Goal: Transaction & Acquisition: Purchase product/service

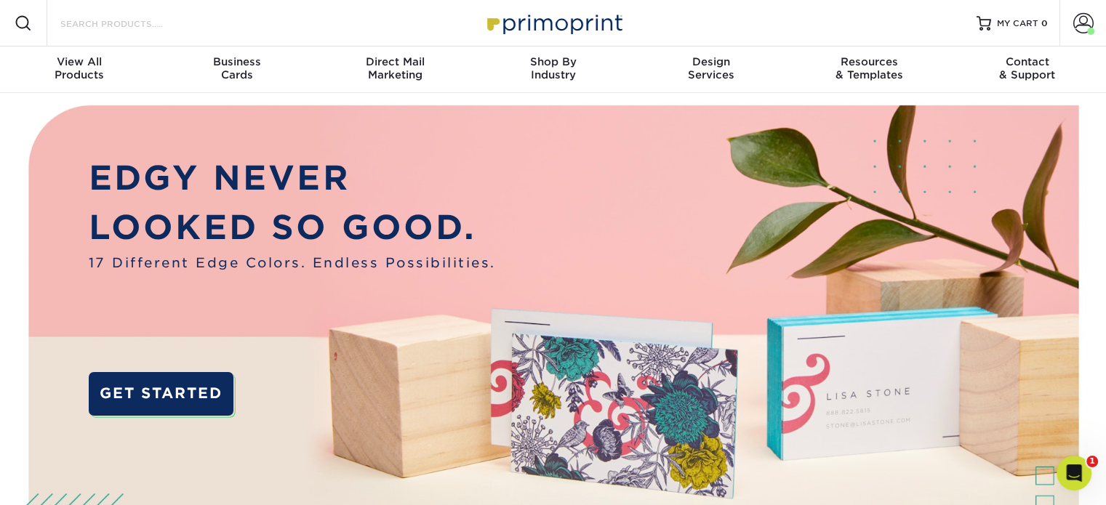
click at [142, 23] on input "Search Products" at bounding box center [130, 23] width 142 height 17
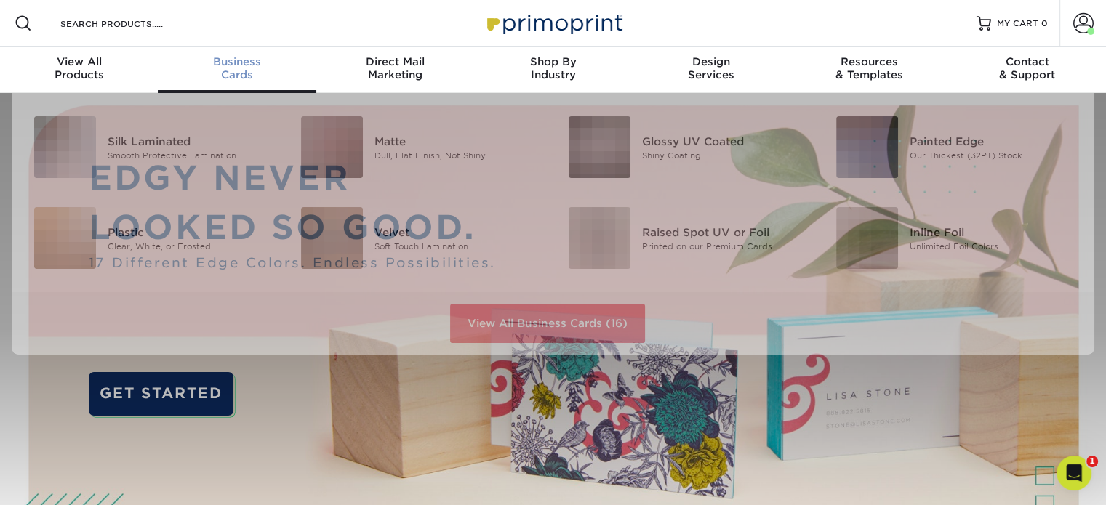
click at [241, 60] on span "Business" at bounding box center [237, 61] width 158 height 13
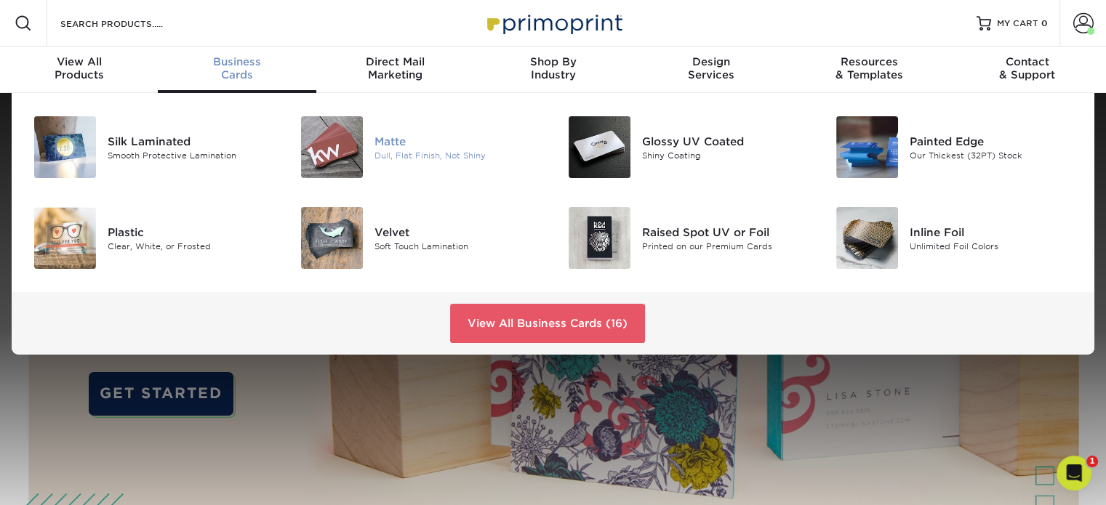
click at [397, 148] on div "Matte" at bounding box center [457, 141] width 167 height 16
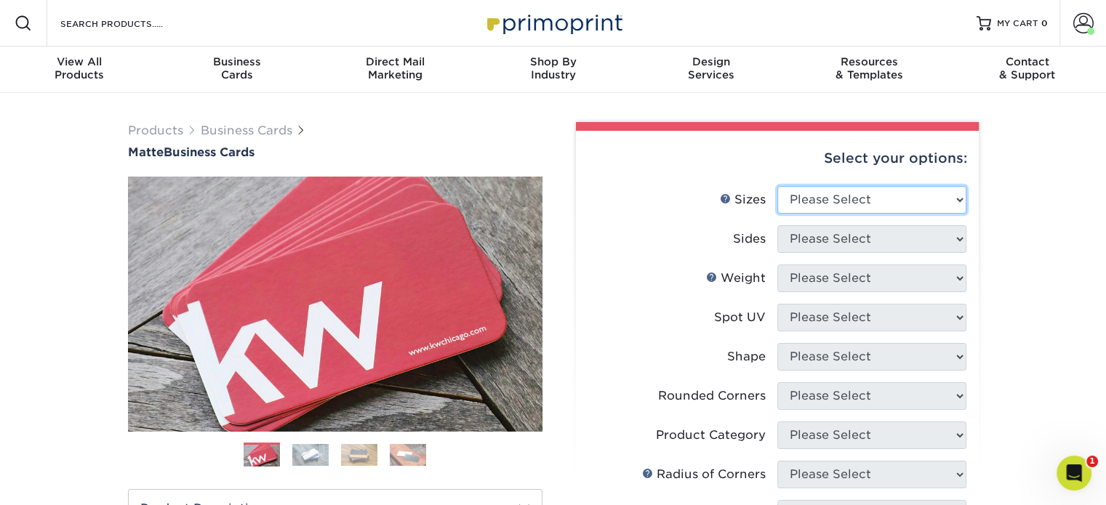
click at [795, 190] on select "Please Select 1.5" x 3.5" - Mini 1.75" x 3.5" - Mini 2" x 2" - Square 2" x 3" -…" at bounding box center [871, 200] width 189 height 28
select select "2.00x3.50"
click at [777, 186] on select "Please Select 1.5" x 3.5" - Mini 1.75" x 3.5" - Mini 2" x 2" - Square 2" x 3" -…" at bounding box center [871, 200] width 189 height 28
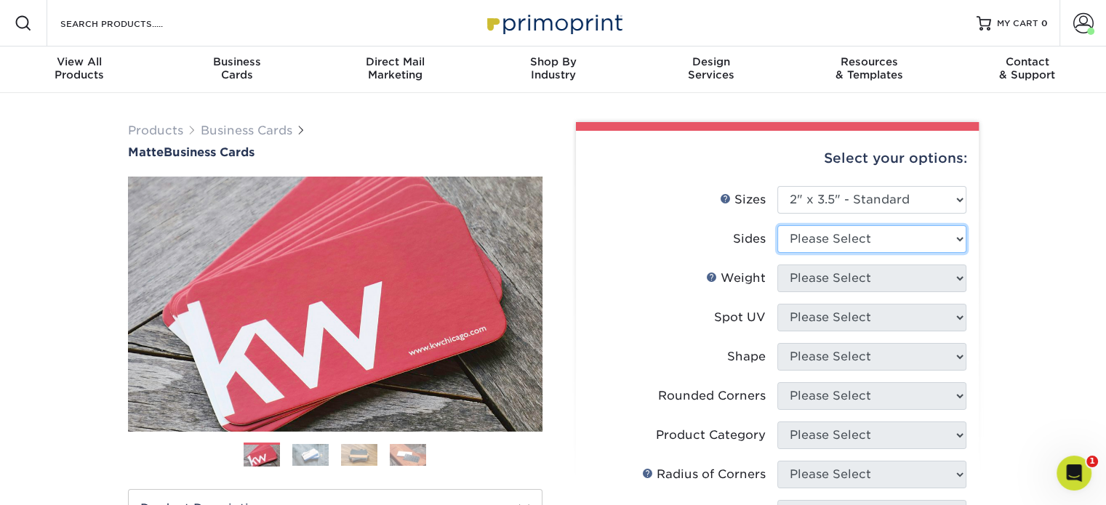
click at [824, 249] on select "Please Select Print Both Sides Print Front Only" at bounding box center [871, 239] width 189 height 28
select select "13abbda7-1d64-4f25-8bb2-c179b224825d"
click at [777, 225] on select "Please Select Print Both Sides Print Front Only" at bounding box center [871, 239] width 189 height 28
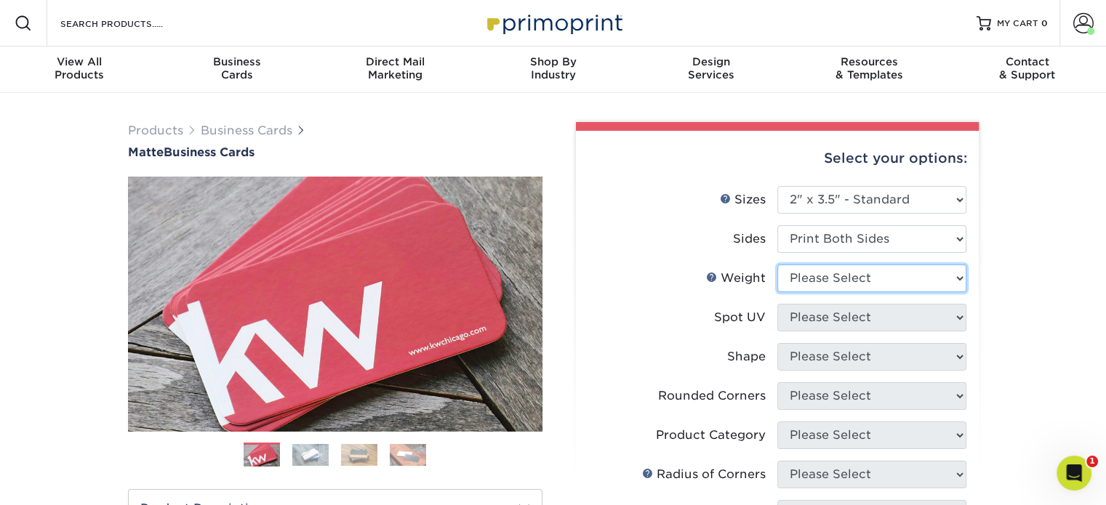
click at [811, 285] on select "Please Select 16PT 14PT" at bounding box center [871, 279] width 189 height 28
select select "16PT"
click at [777, 265] on select "Please Select 16PT 14PT" at bounding box center [871, 279] width 189 height 28
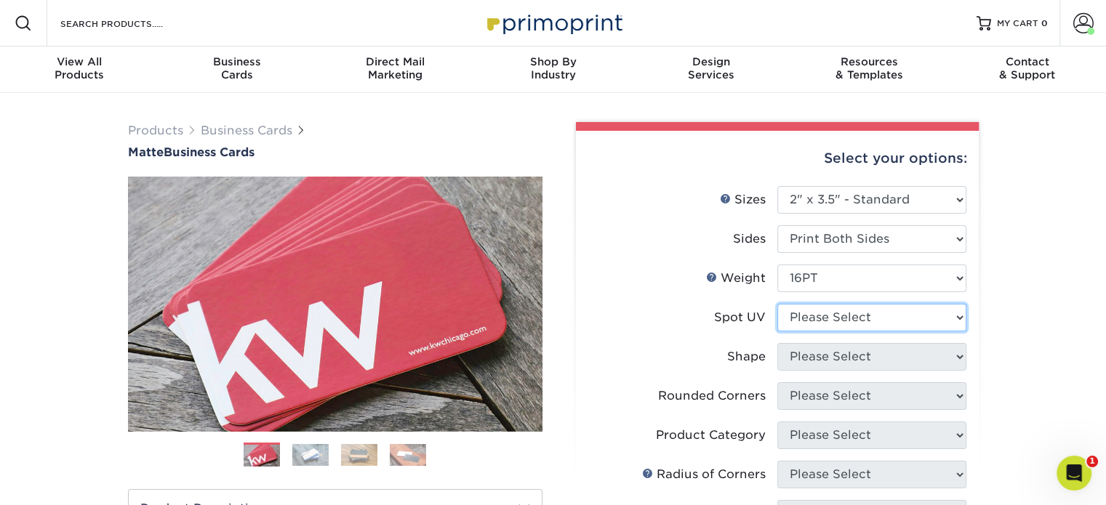
click at [810, 320] on select "Please Select No Spot UV Front and Back (Both Sides) Front Only Back Only" at bounding box center [871, 318] width 189 height 28
select select "3"
click at [777, 304] on select "Please Select No Spot UV Front and Back (Both Sides) Front Only Back Only" at bounding box center [871, 318] width 189 height 28
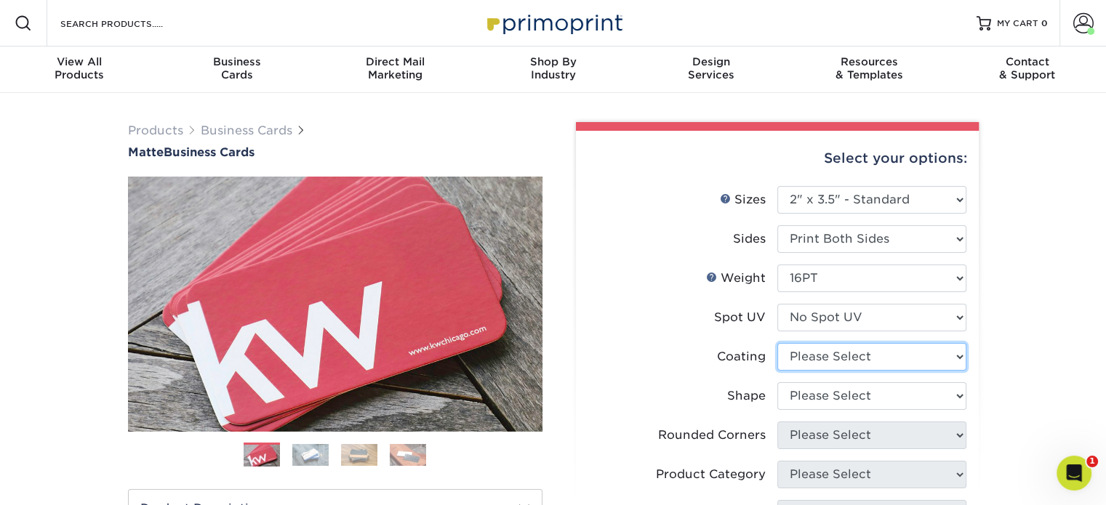
click at [816, 359] on select at bounding box center [871, 357] width 189 height 28
select select "121bb7b5-3b4d-429f-bd8d-bbf80e953313"
click at [777, 343] on select at bounding box center [871, 357] width 189 height 28
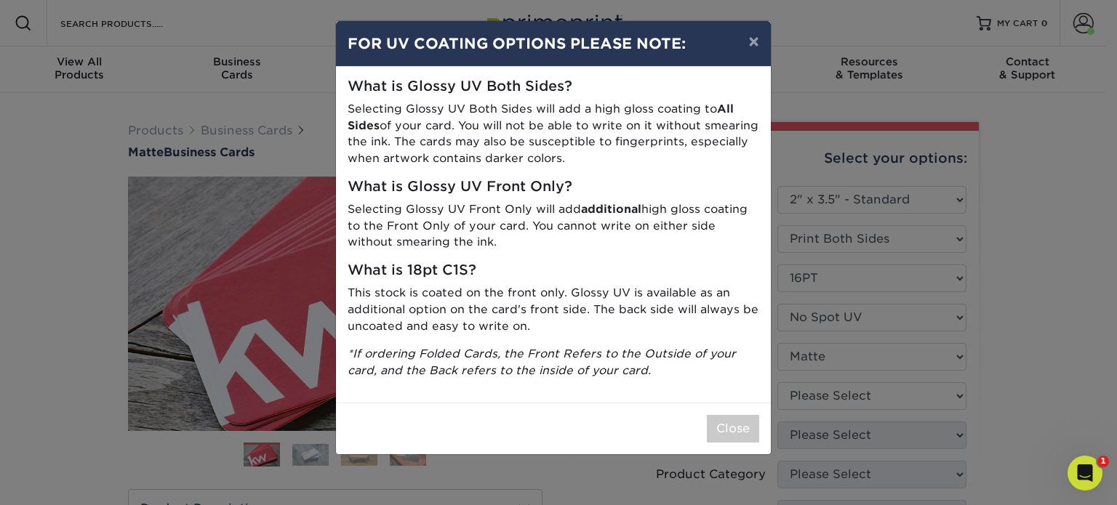
click at [815, 398] on div "× FOR UV COATING OPTIONS PLEASE NOTE: What is Glossy UV Both Sides? Selecting G…" at bounding box center [558, 252] width 1117 height 505
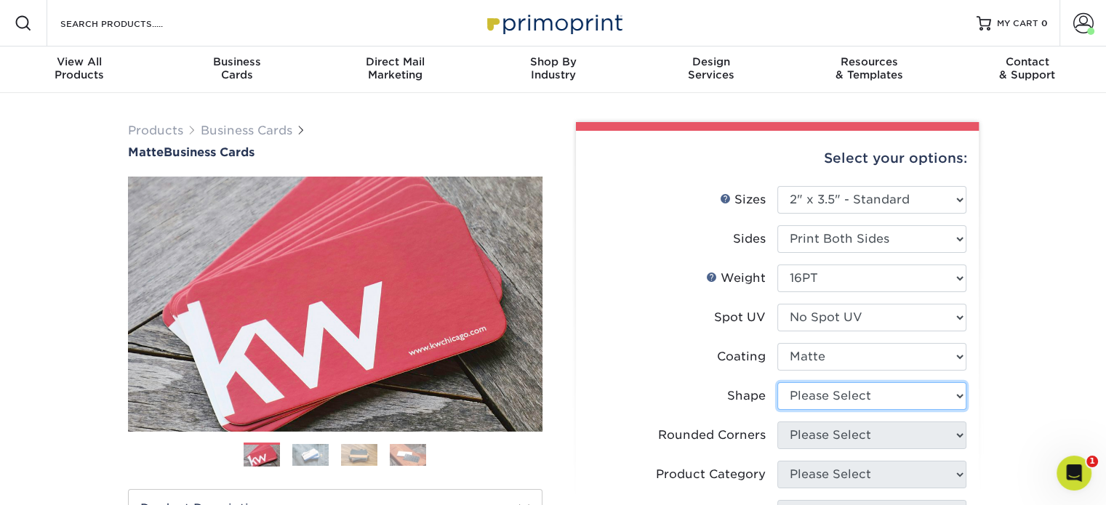
click at [843, 402] on select "Please Select Standard Oval" at bounding box center [871, 396] width 189 height 28
select select "standard"
click at [777, 382] on select "Please Select Standard Oval" at bounding box center [871, 396] width 189 height 28
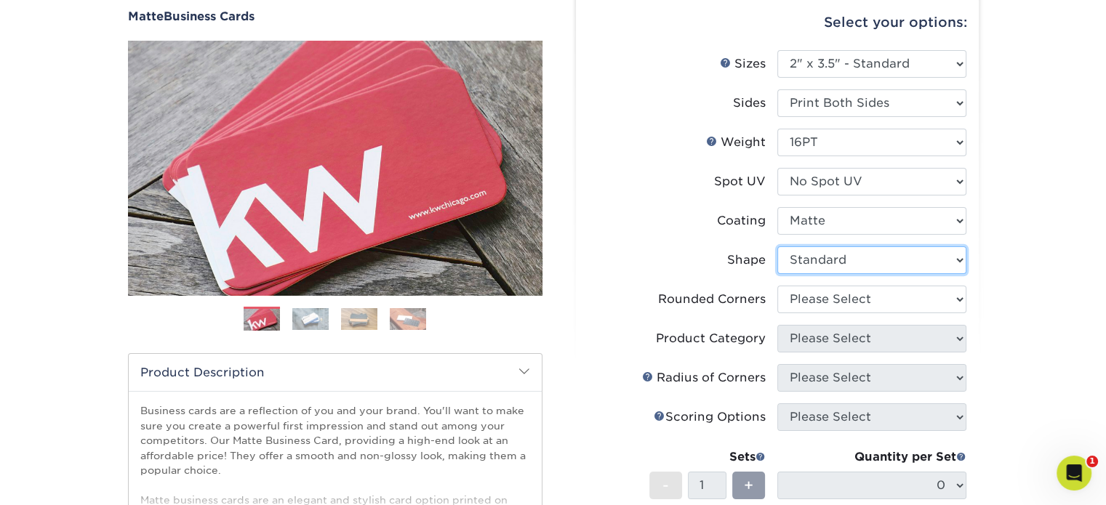
scroll to position [145, 0]
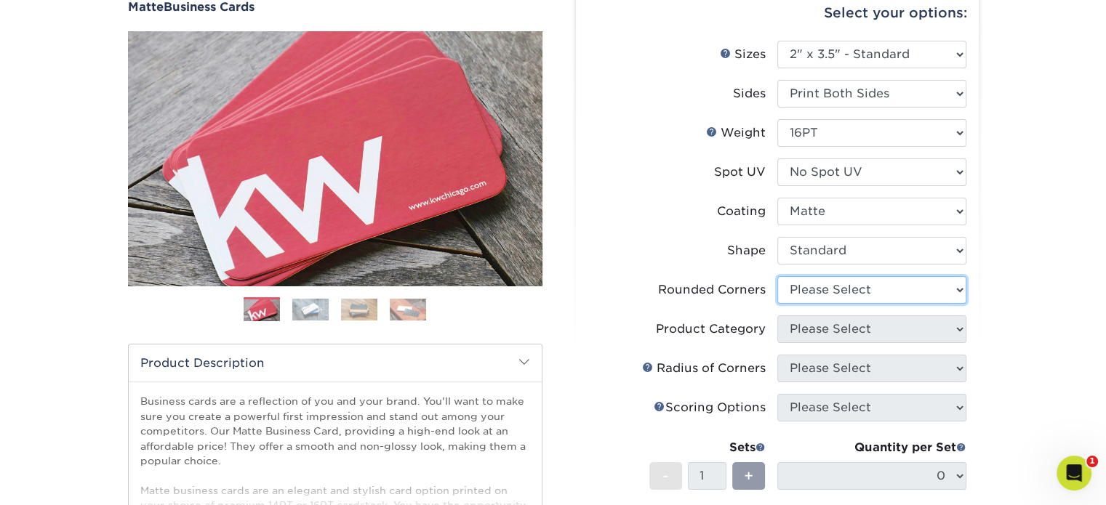
click at [811, 294] on select "Please Select Yes - Round 2 Corners Yes - Round 4 Corners No" at bounding box center [871, 290] width 189 height 28
select select "0"
click at [777, 276] on select "Please Select Yes - Round 2 Corners Yes - Round 4 Corners No" at bounding box center [871, 290] width 189 height 28
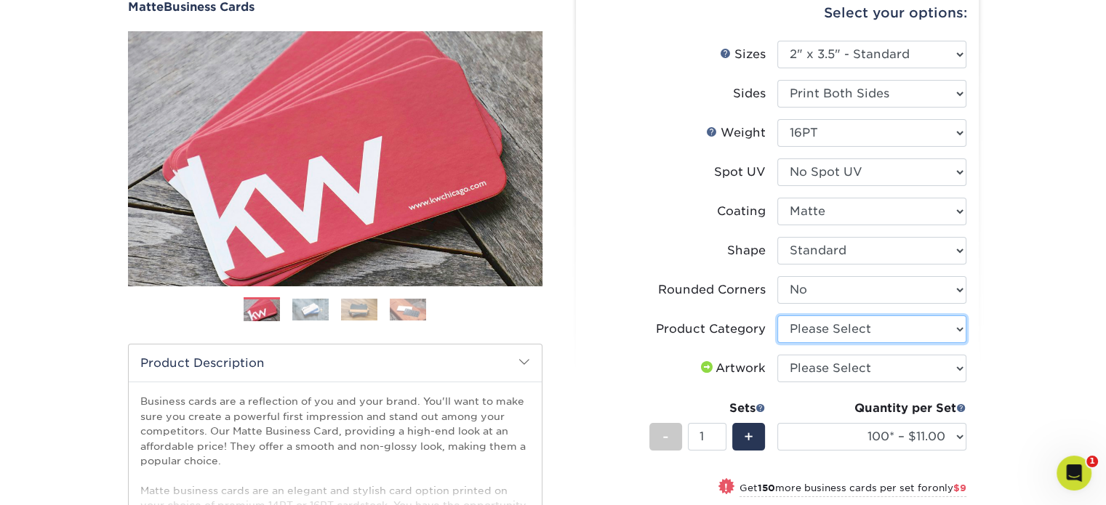
click at [821, 331] on select "Please Select Business Cards" at bounding box center [871, 330] width 189 height 28
select select "3b5148f1-0588-4f88-a218-97bcfdce65c1"
click at [777, 316] on select "Please Select Business Cards" at bounding box center [871, 330] width 189 height 28
click at [808, 365] on select "Please Select I will upload files I need a design - $100" at bounding box center [871, 369] width 189 height 28
select select "upload"
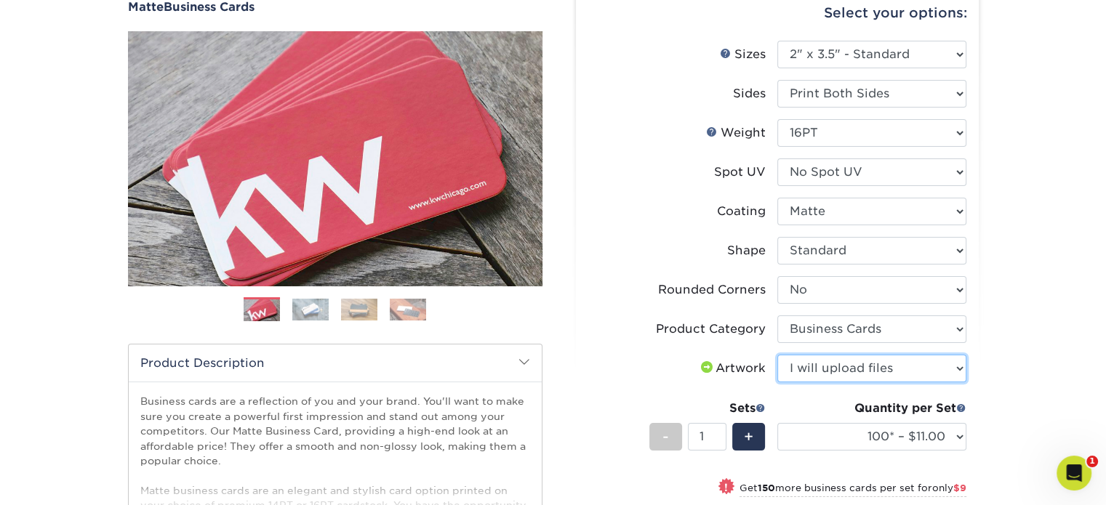
click at [777, 355] on select "Please Select I will upload files I need a design - $100" at bounding box center [871, 369] width 189 height 28
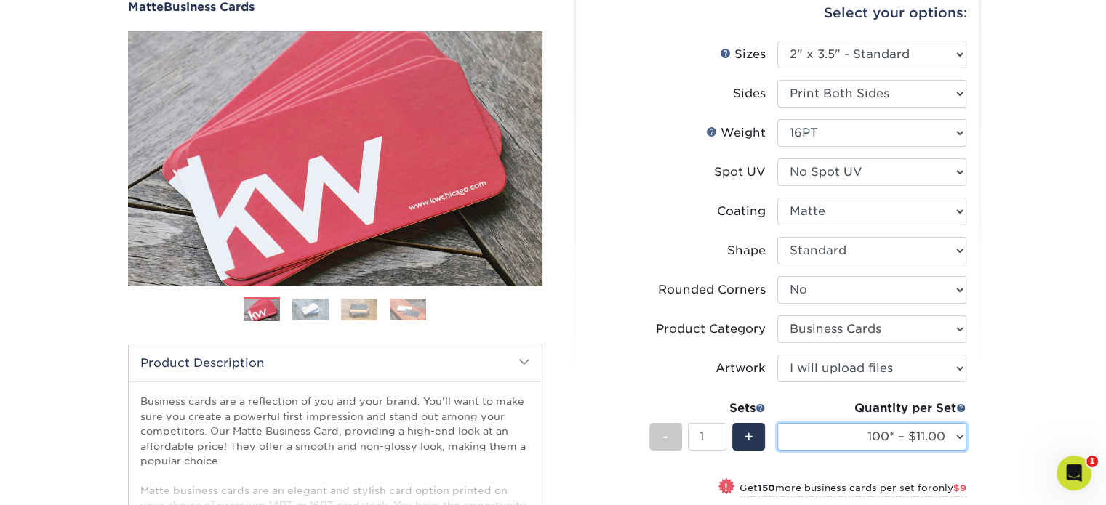
click at [883, 439] on select "100* – $11.00 250* – $20.00 500 – $39.00 1000 – $49.00 2500 – $87.00 5000 – $16…" at bounding box center [871, 437] width 189 height 28
select select "500 – $39.00"
click at [777, 423] on select "100* – $11.00 250* – $20.00 500 – $39.00 1000 – $49.00 2500 – $87.00 5000 – $16…" at bounding box center [871, 437] width 189 height 28
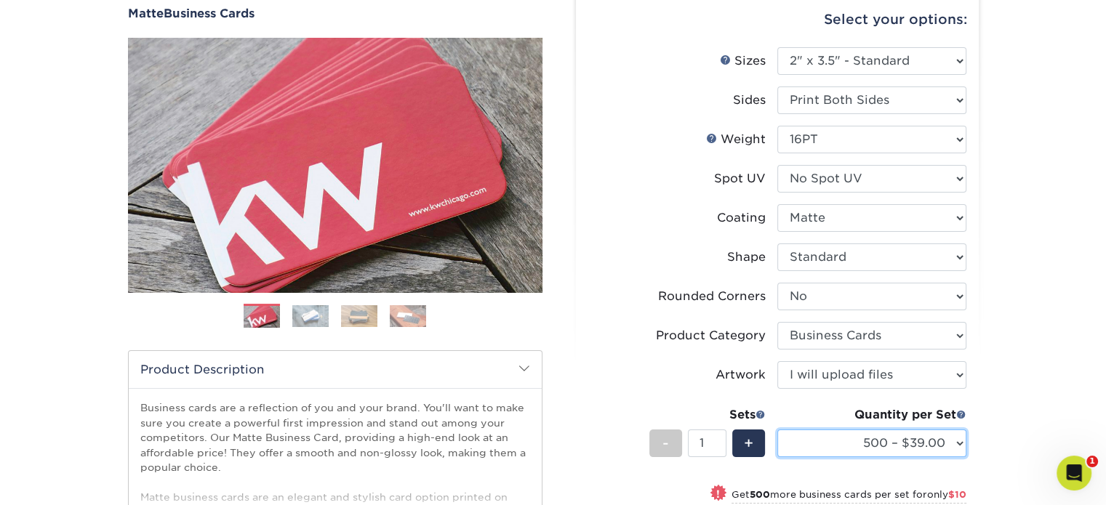
scroll to position [363, 0]
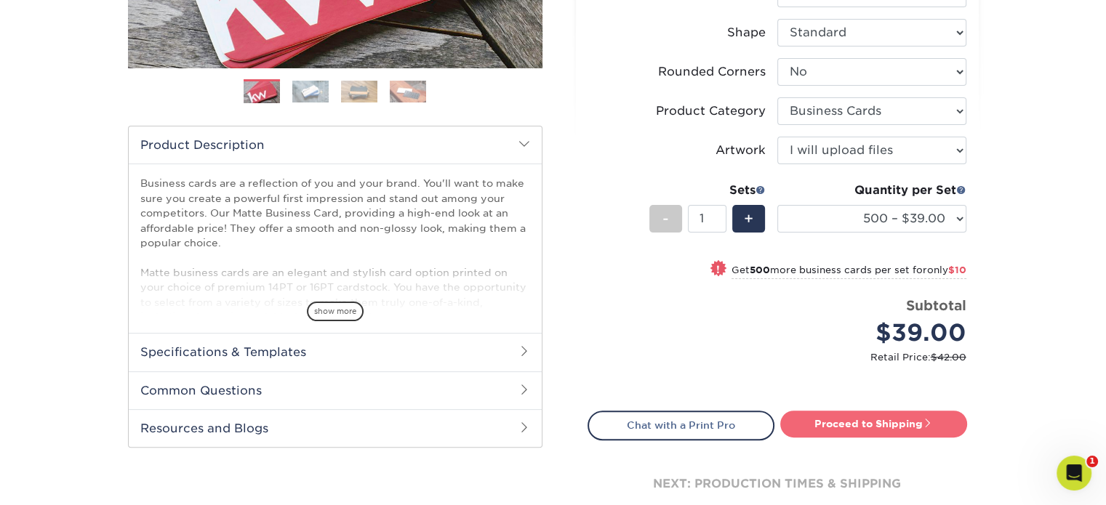
click at [835, 421] on link "Proceed to Shipping" at bounding box center [873, 424] width 187 height 26
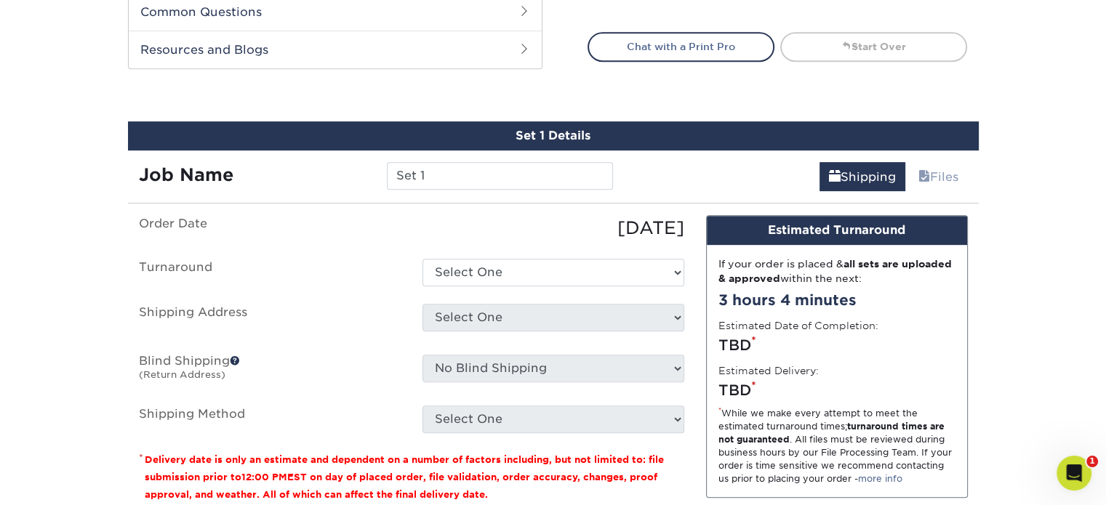
scroll to position [812, 0]
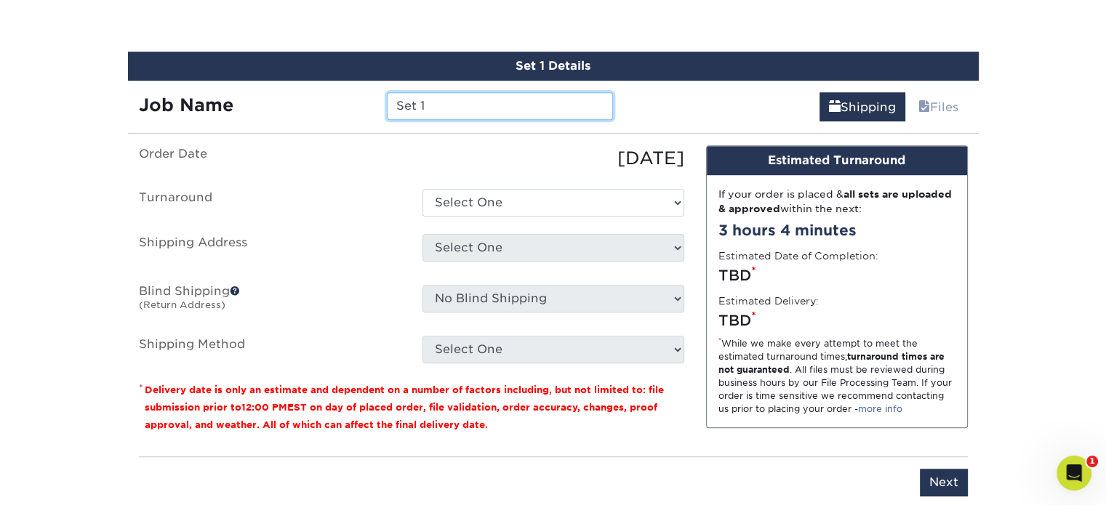
drag, startPoint x: 457, startPoint y: 105, endPoint x: 384, endPoint y: 111, distance: 72.9
click at [384, 111] on div "Set 1" at bounding box center [500, 106] width 248 height 28
type input "[PERSON_NAME] Business Cards"
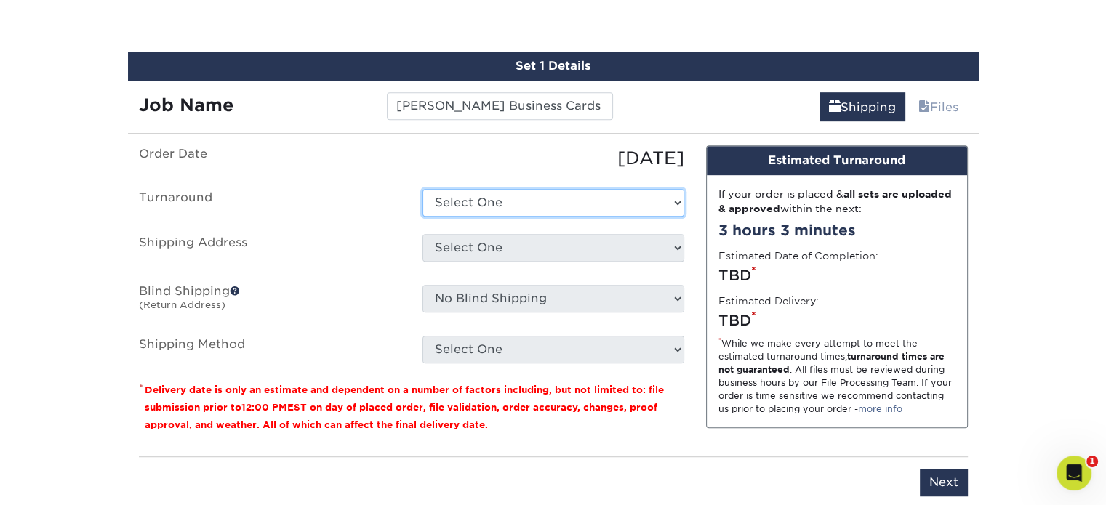
click at [464, 196] on select "Select One 2-4 Business Days 2 Day Next Business Day" at bounding box center [553, 203] width 262 height 28
select select "b78ebb40-f3d8-446a-8df3-6de10c612245"
click at [422, 189] on select "Select One 2-4 Business Days 2 Day Next Business Day" at bounding box center [553, 203] width 262 height 28
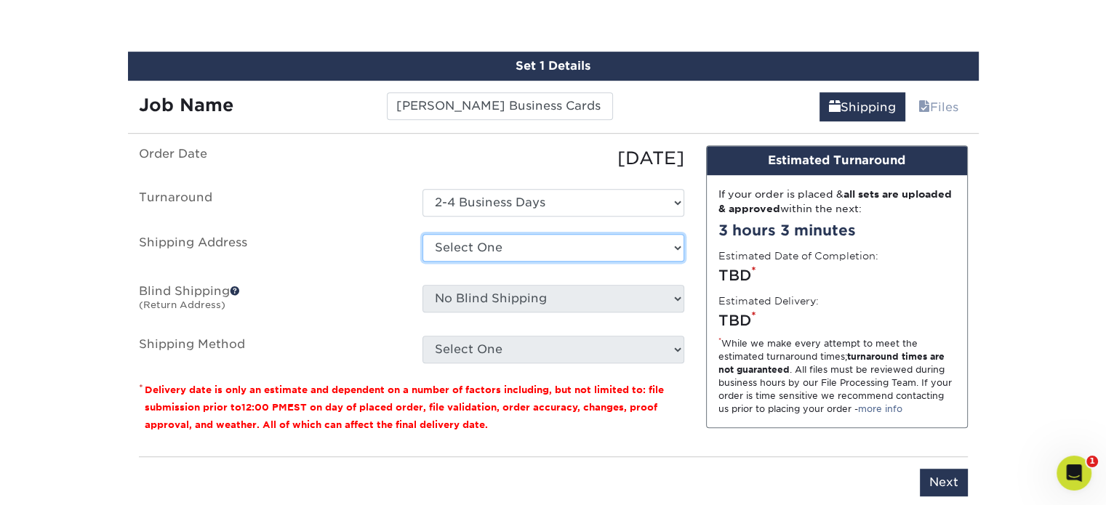
click at [476, 248] on select "Select One Benigno Warehouse Corporate HQ GHME Conference Goodwill Home Medical…" at bounding box center [553, 248] width 262 height 28
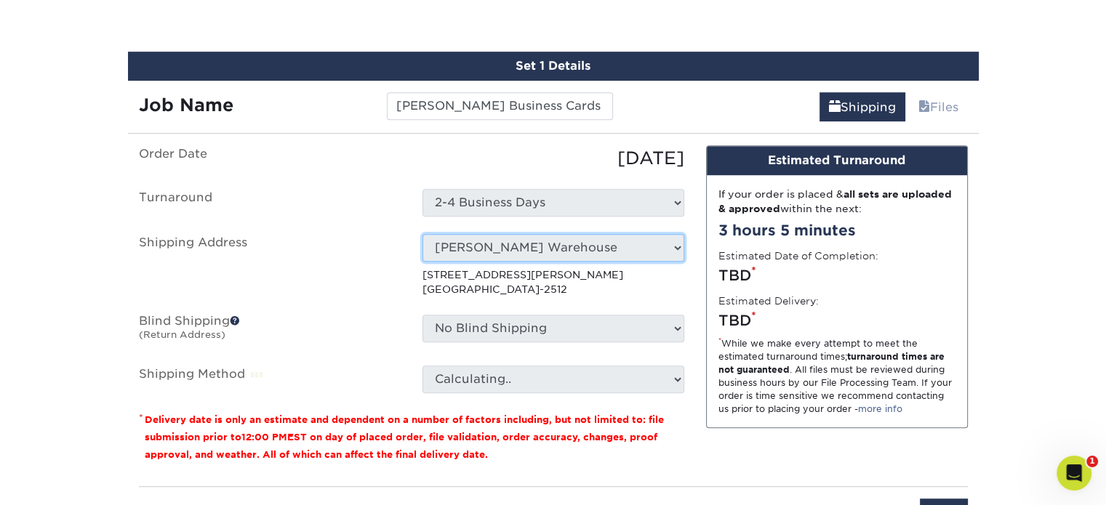
click at [526, 242] on select "Select One Benigno Warehouse Corporate HQ GHME Conference Goodwill Home Medical…" at bounding box center [553, 248] width 262 height 28
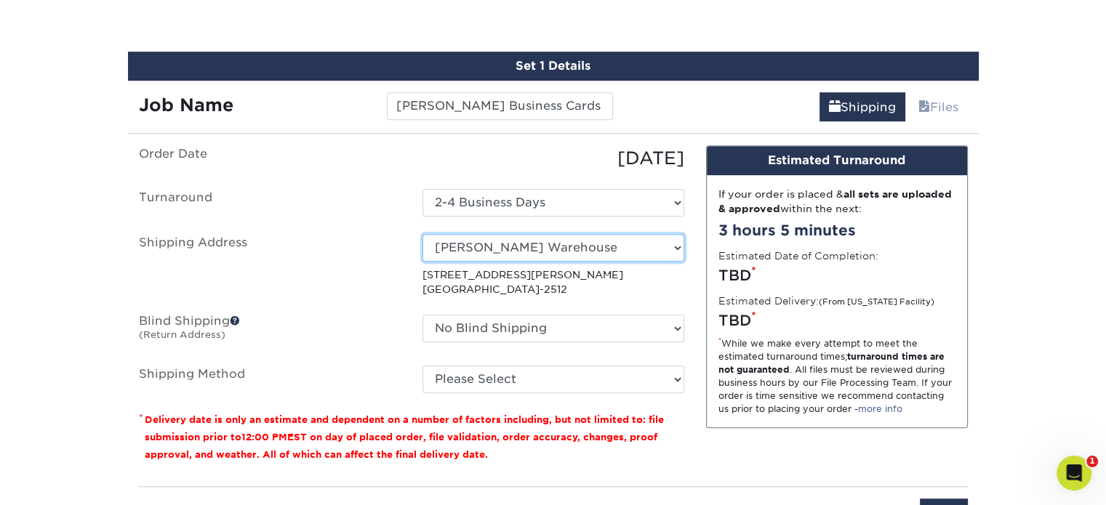
click at [526, 249] on select "Select One Benigno Warehouse Corporate HQ GHME Conference Goodwill Home Medical…" at bounding box center [553, 248] width 262 height 28
select select "89403"
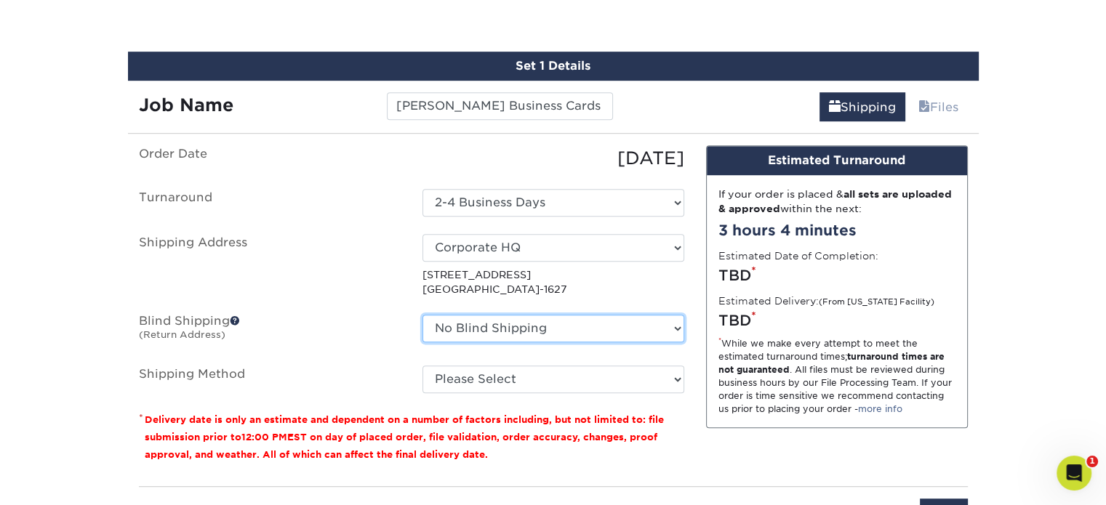
click at [478, 326] on select "No Blind Shipping Benigno Warehouse Corporate HQ GHME Conference Goodwill Home …" at bounding box center [553, 329] width 262 height 28
select select "89403"
click at [422, 315] on select "No Blind Shipping Benigno Warehouse Corporate HQ GHME Conference Goodwill Home …" at bounding box center [553, 329] width 262 height 28
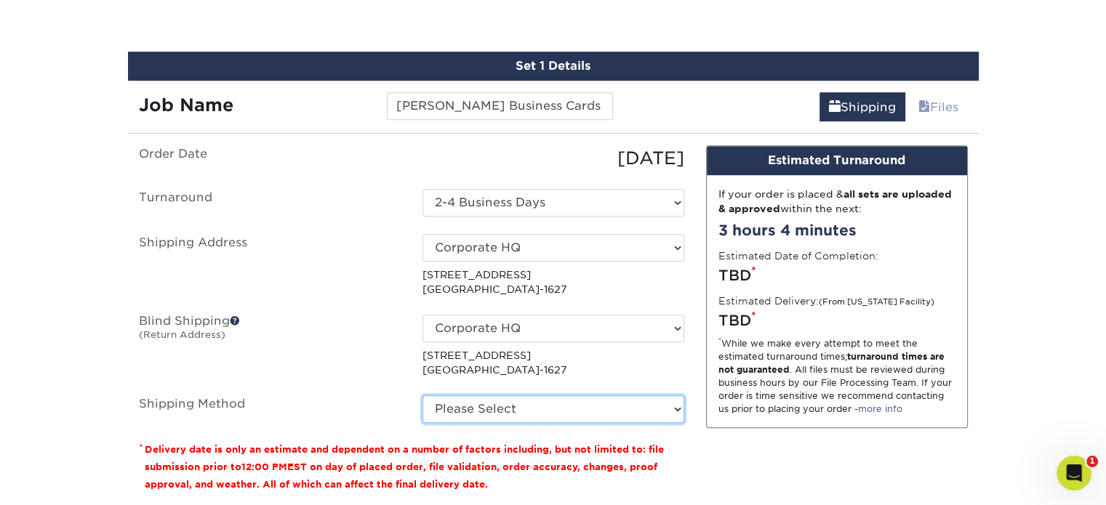
click at [447, 404] on select "Please Select Ground Shipping (+$8.96) 3 Day Shipping Service (+$15.34) 2 Day A…" at bounding box center [553, 409] width 262 height 28
select select "03"
click at [422, 395] on select "Please Select Ground Shipping (+$8.96) 3 Day Shipping Service (+$15.34) 2 Day A…" at bounding box center [553, 409] width 262 height 28
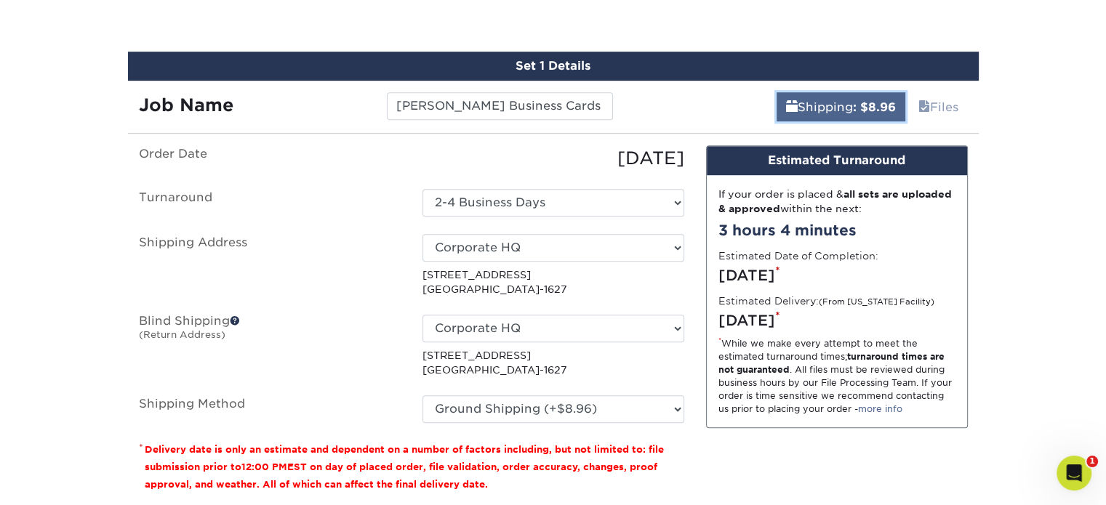
click at [798, 108] on link "Shipping : $8.96" at bounding box center [840, 106] width 129 height 29
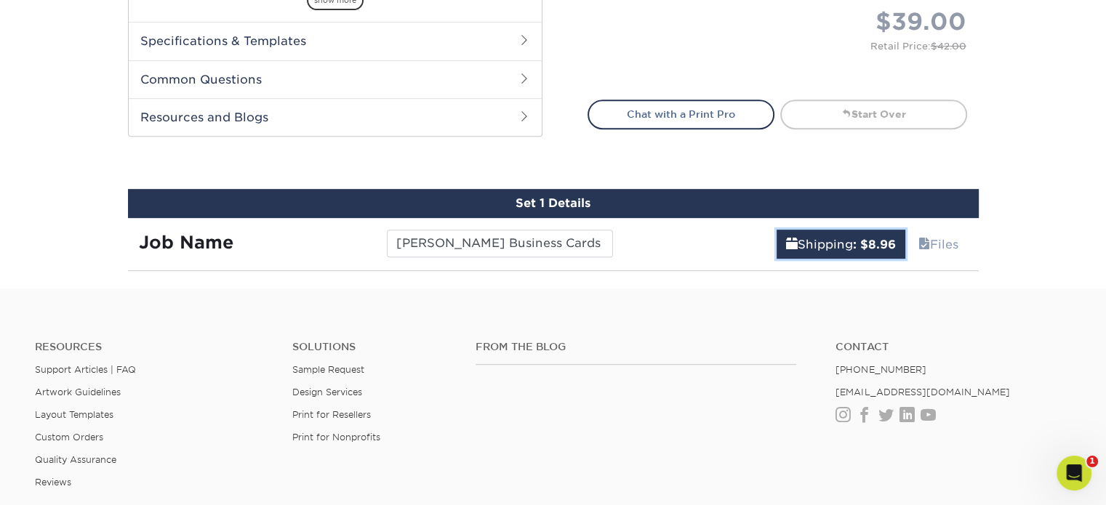
scroll to position [667, 0]
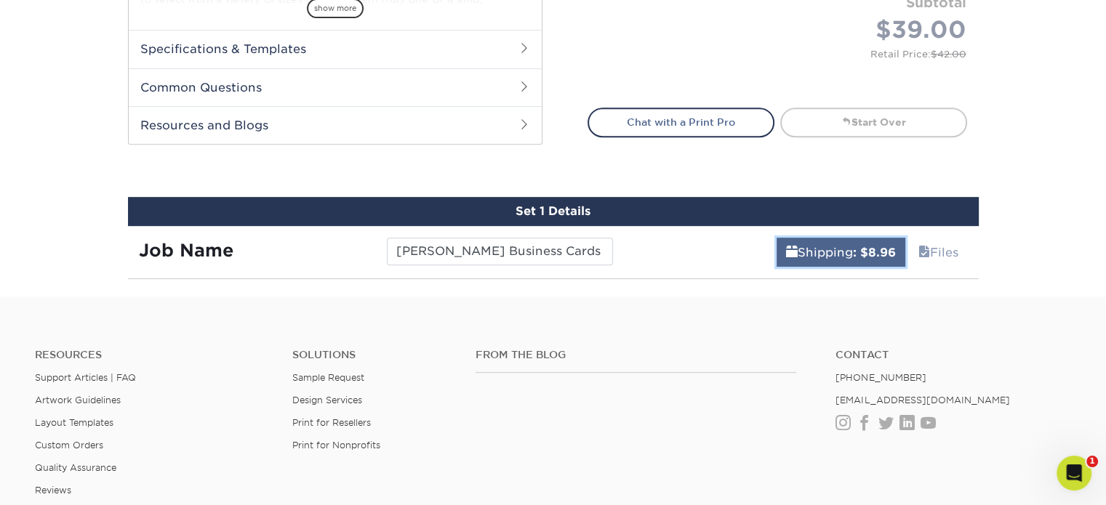
click at [821, 242] on link "Shipping : $8.96" at bounding box center [840, 252] width 129 height 29
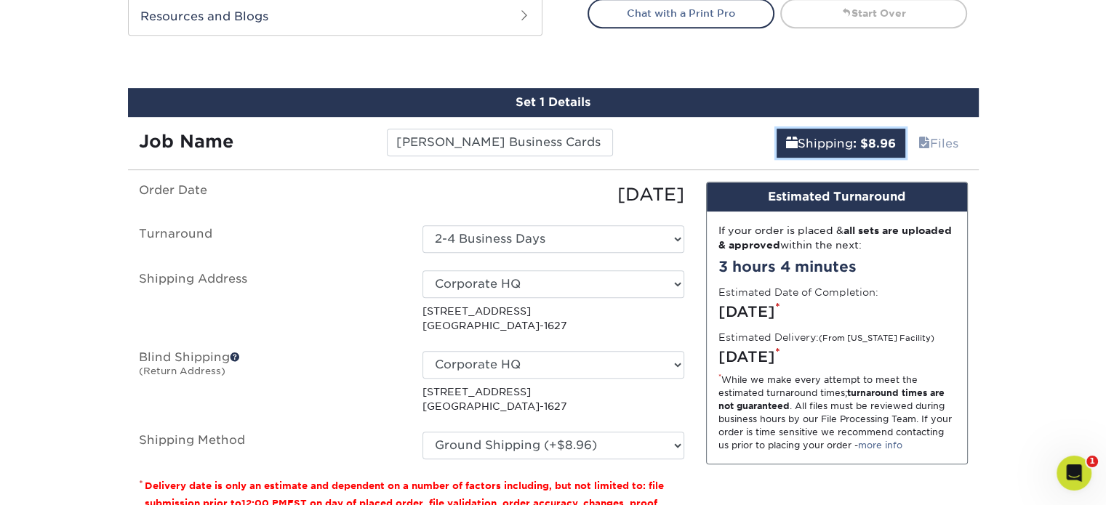
scroll to position [957, 0]
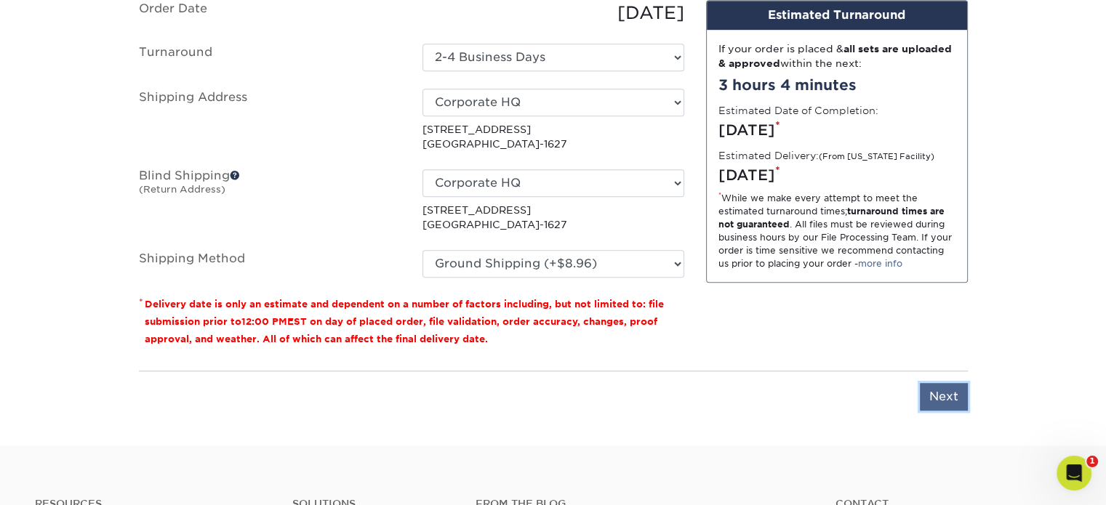
click at [941, 403] on input "Next" at bounding box center [944, 397] width 48 height 28
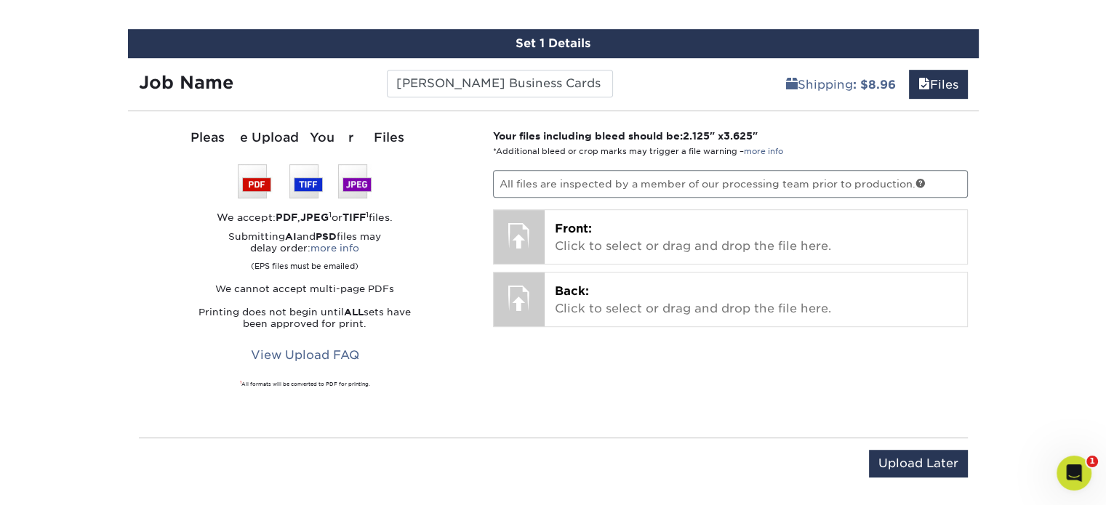
scroll to position [739, 0]
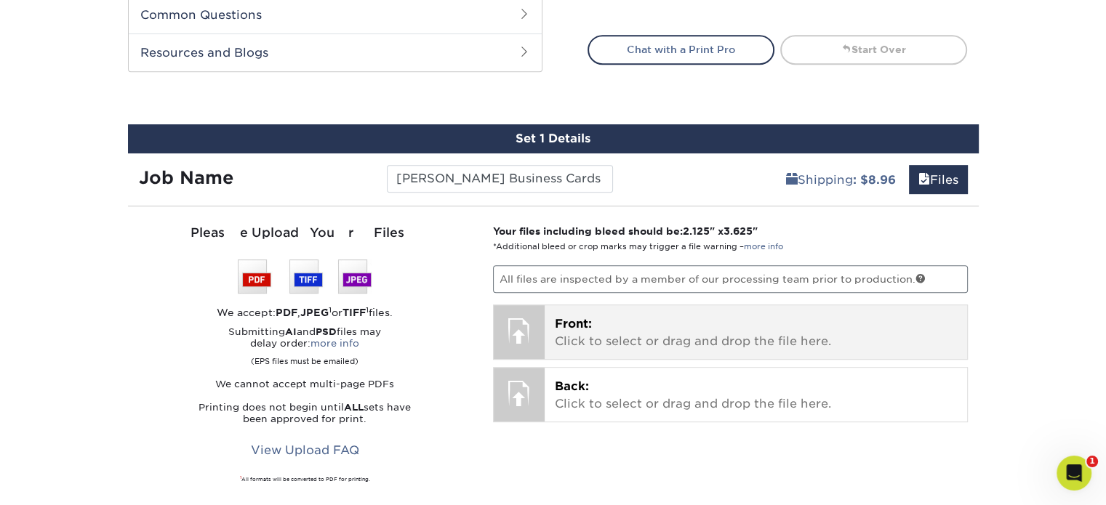
click at [590, 329] on p "Front: Click to select or drag and drop the file here." at bounding box center [756, 333] width 402 height 35
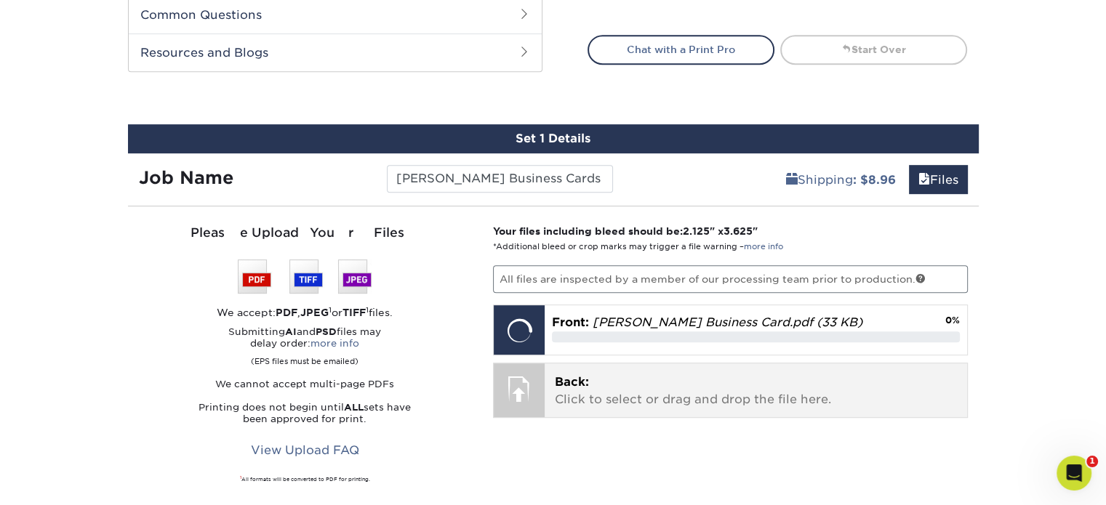
click at [596, 387] on p "Back: Click to select or drag and drop the file here." at bounding box center [756, 391] width 402 height 35
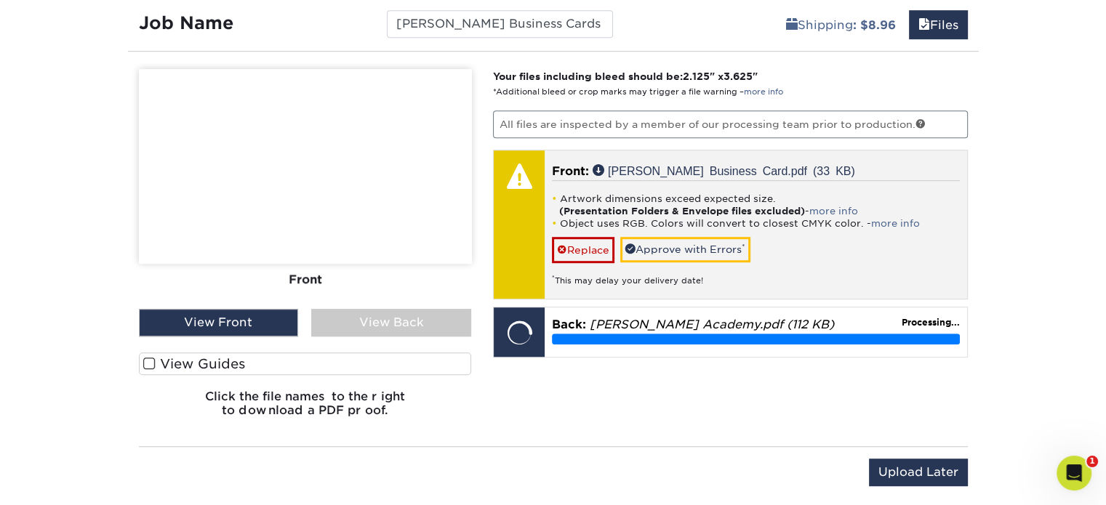
scroll to position [957, 0]
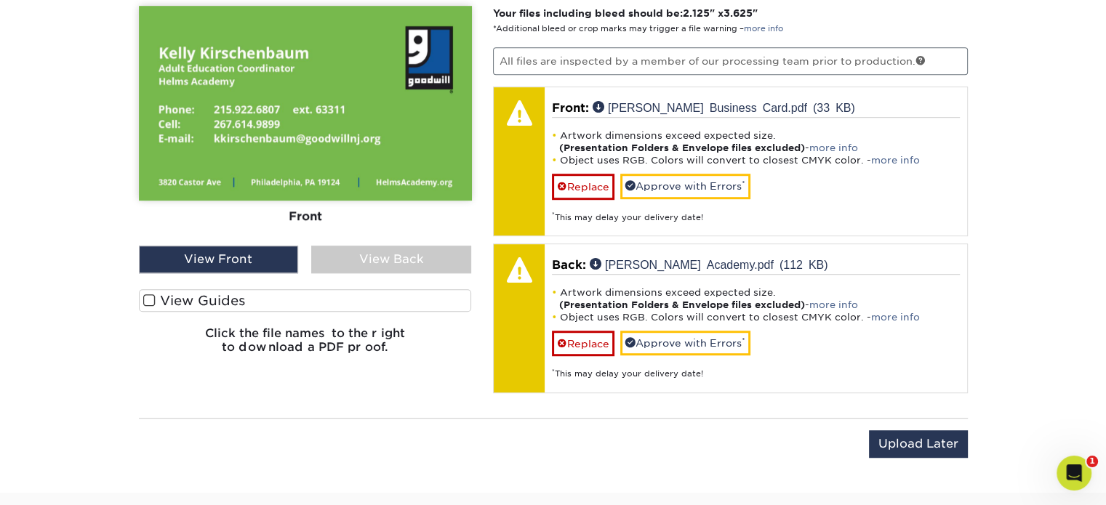
click at [381, 261] on div "View Back" at bounding box center [391, 260] width 160 height 28
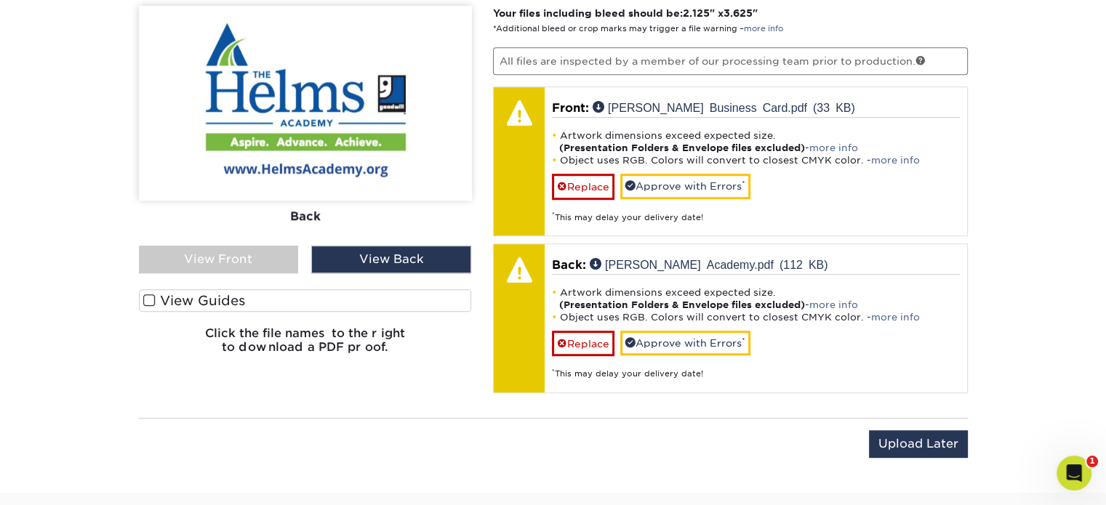
click at [393, 246] on div "View Back" at bounding box center [391, 260] width 160 height 28
click at [256, 258] on div "View Front" at bounding box center [219, 260] width 160 height 28
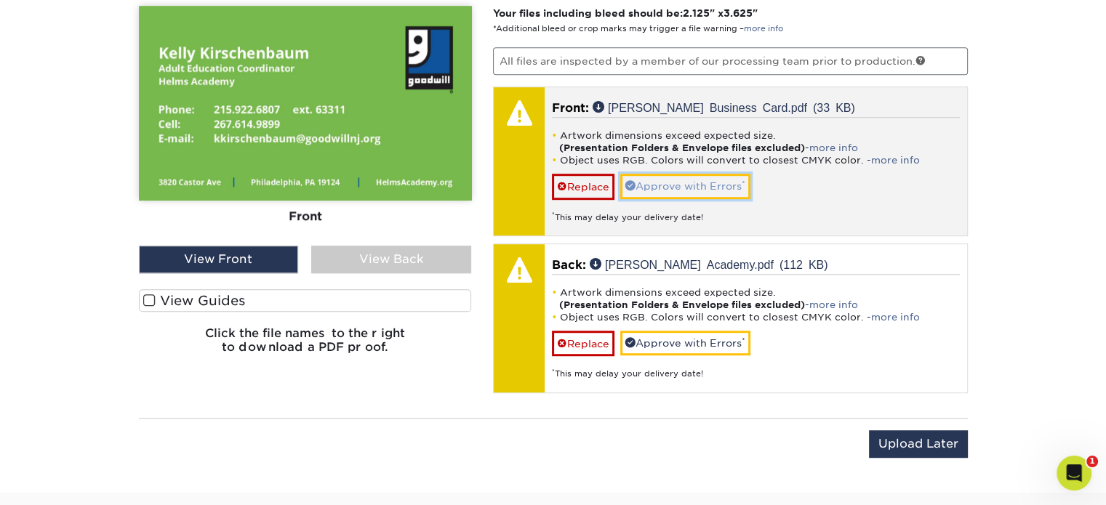
click at [683, 179] on link "Approve with Errors *" at bounding box center [685, 186] width 130 height 25
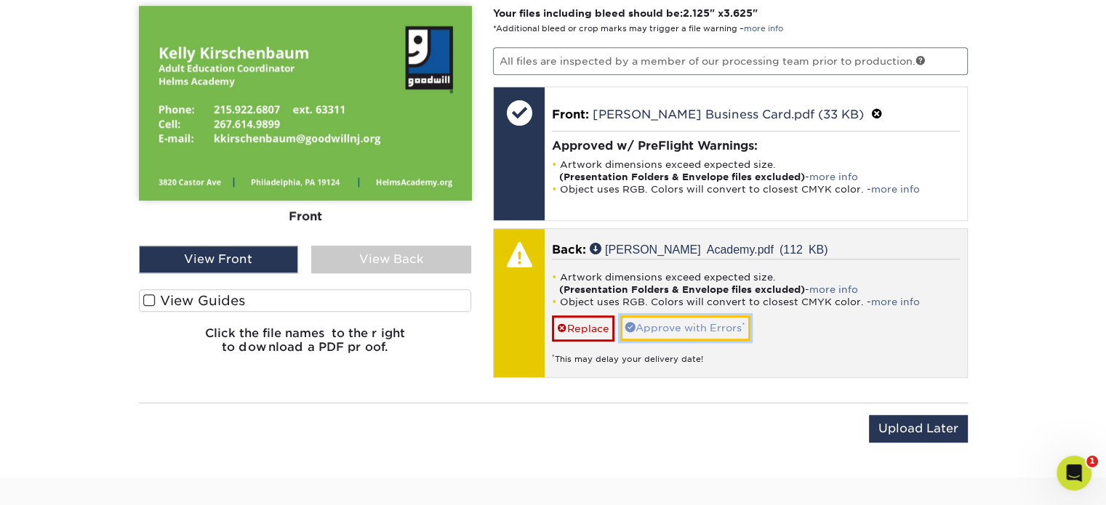
click at [666, 327] on link "Approve with Errors *" at bounding box center [685, 328] width 130 height 25
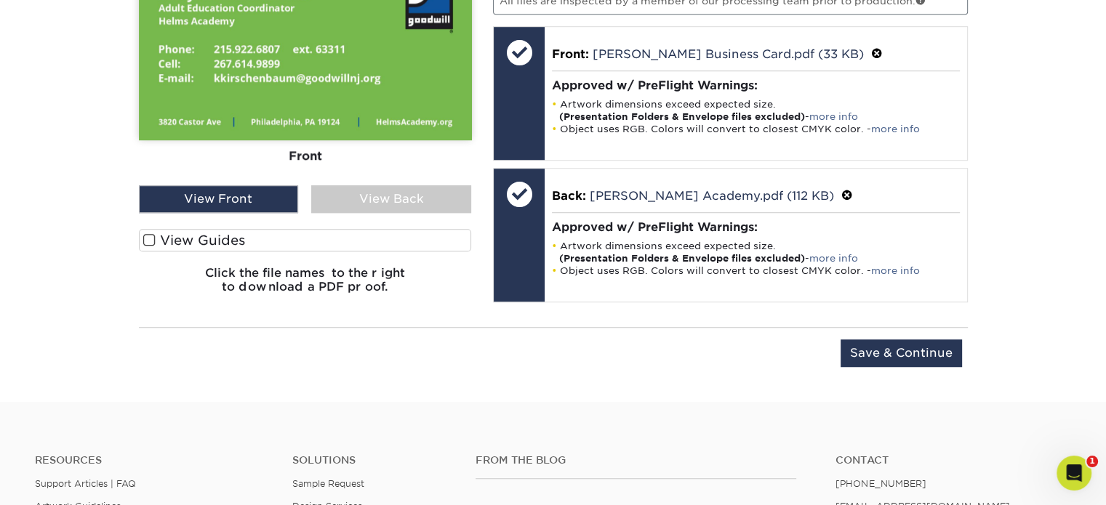
scroll to position [1030, 0]
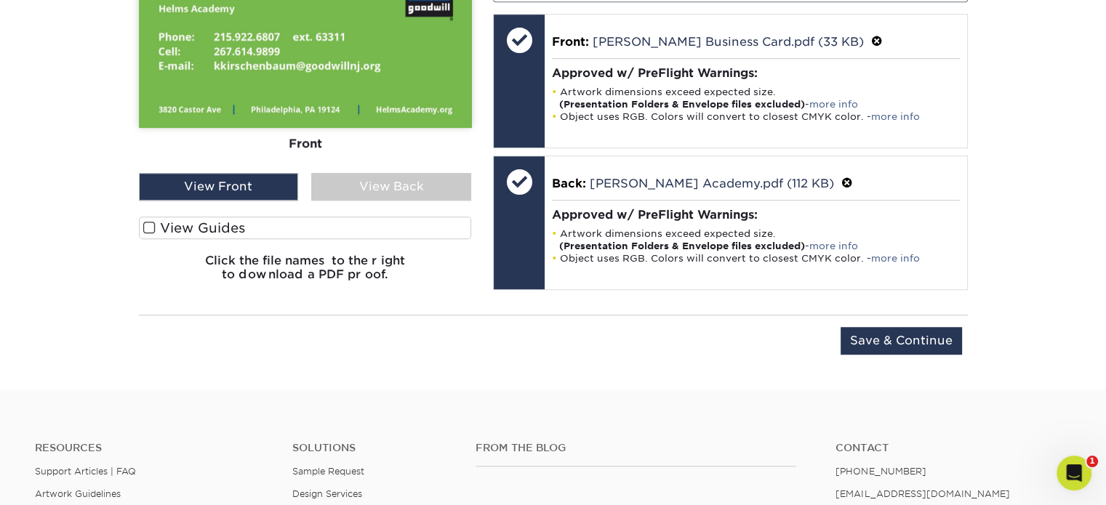
click at [408, 174] on div "View Back" at bounding box center [391, 187] width 160 height 28
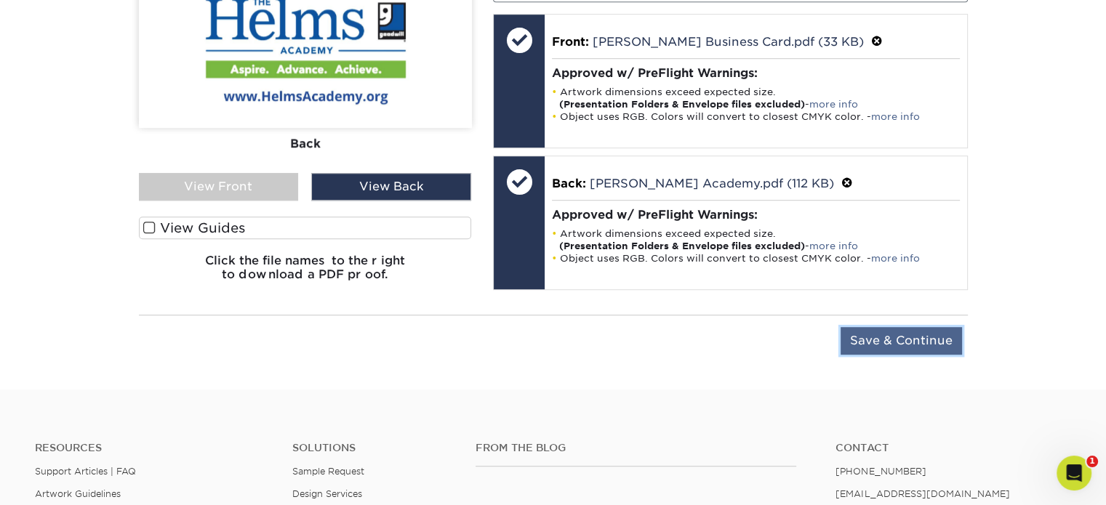
click at [886, 337] on input "Save & Continue" at bounding box center [900, 341] width 121 height 28
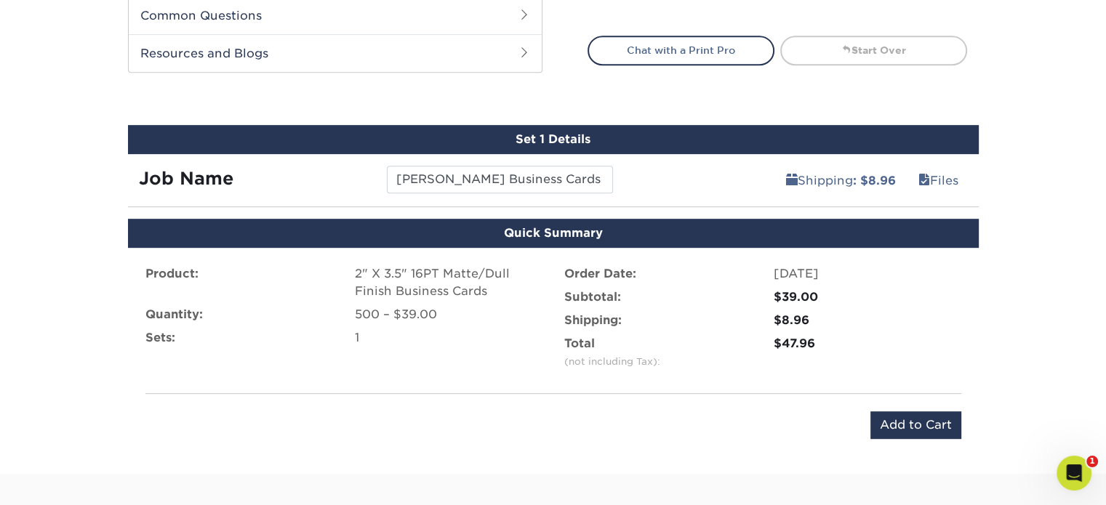
scroll to position [739, 0]
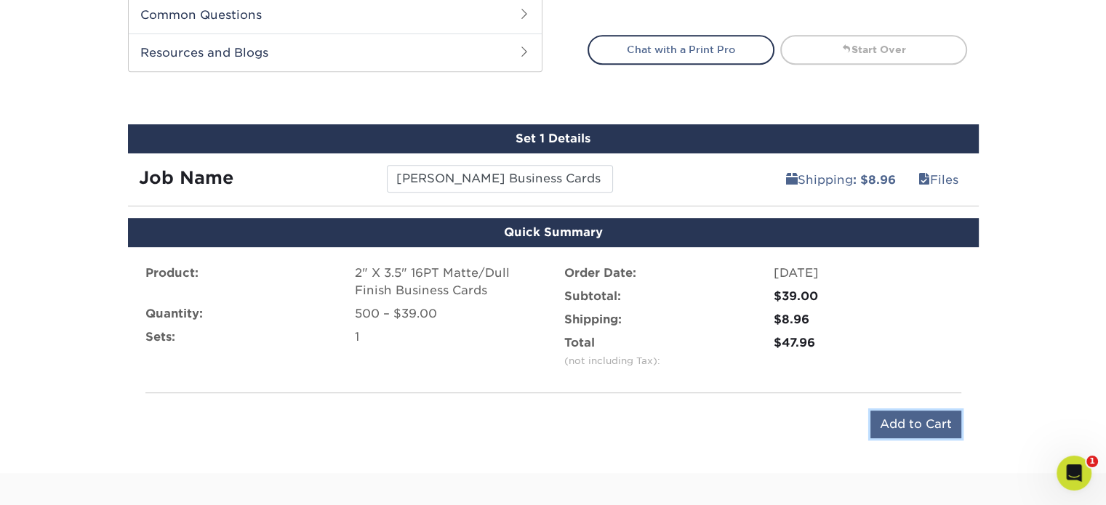
click at [928, 427] on input "Add to Cart" at bounding box center [915, 425] width 91 height 28
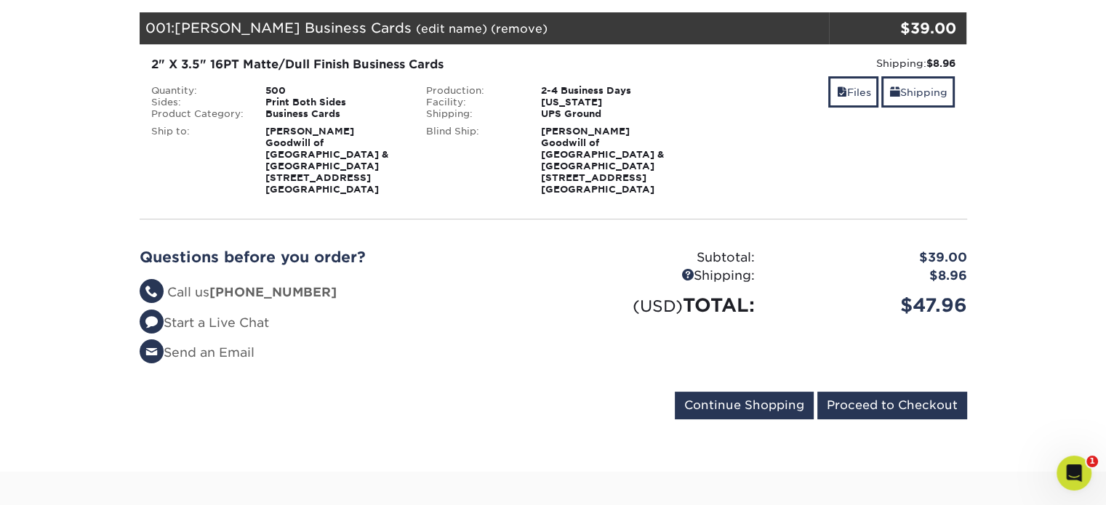
scroll to position [218, 0]
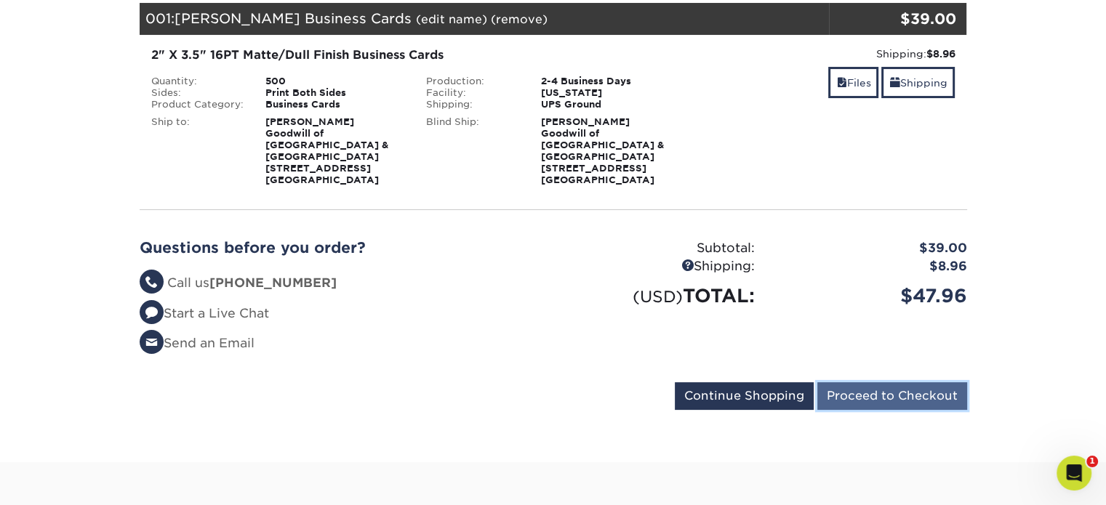
click at [891, 382] on input "Proceed to Checkout" at bounding box center [892, 396] width 150 height 28
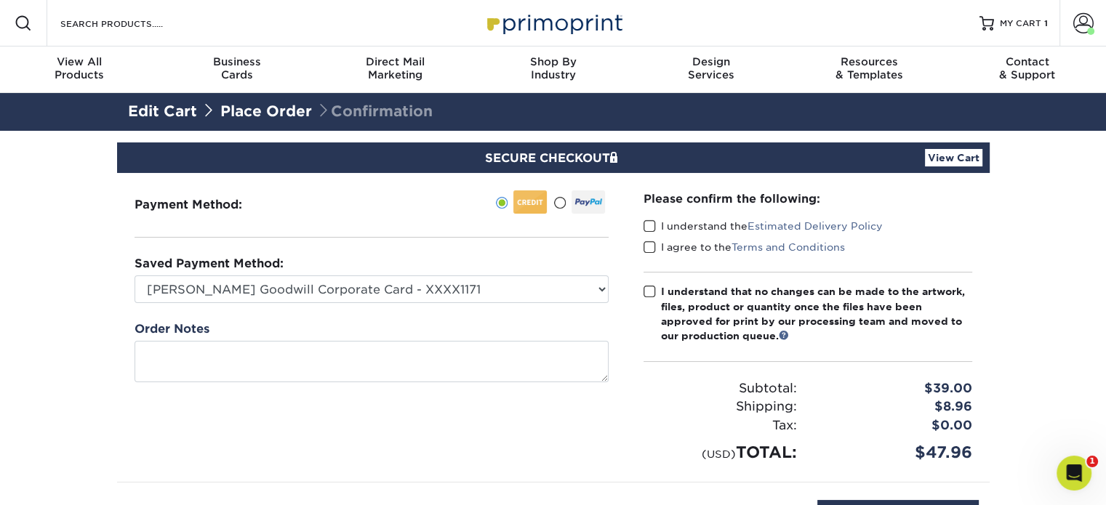
click at [648, 224] on span at bounding box center [649, 227] width 12 height 14
click at [0, 0] on input "I understand the Estimated Delivery Policy" at bounding box center [0, 0] width 0 height 0
click at [647, 246] on span at bounding box center [649, 248] width 12 height 14
click at [0, 0] on input "I agree to the Terms and Conditions" at bounding box center [0, 0] width 0 height 0
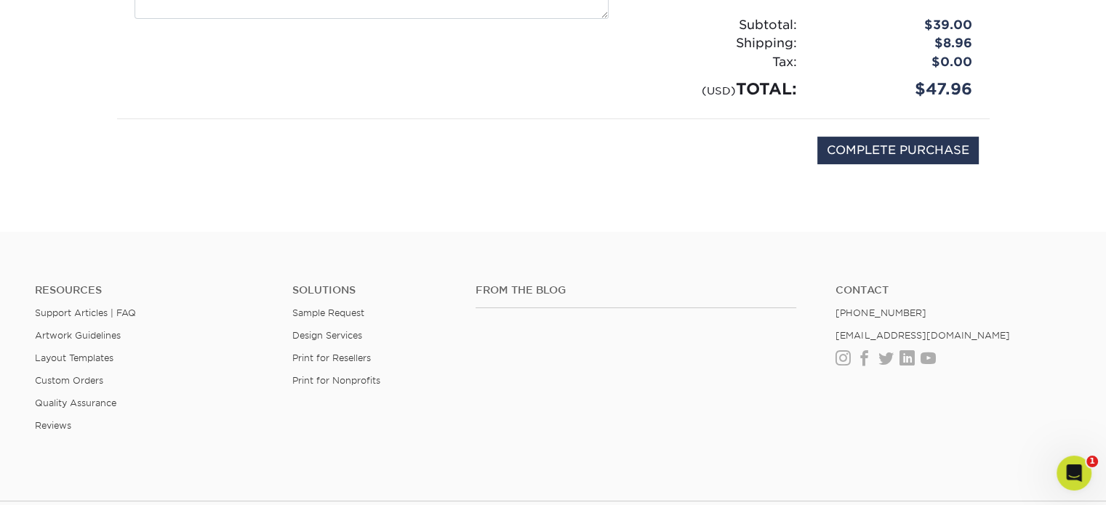
scroll to position [145, 0]
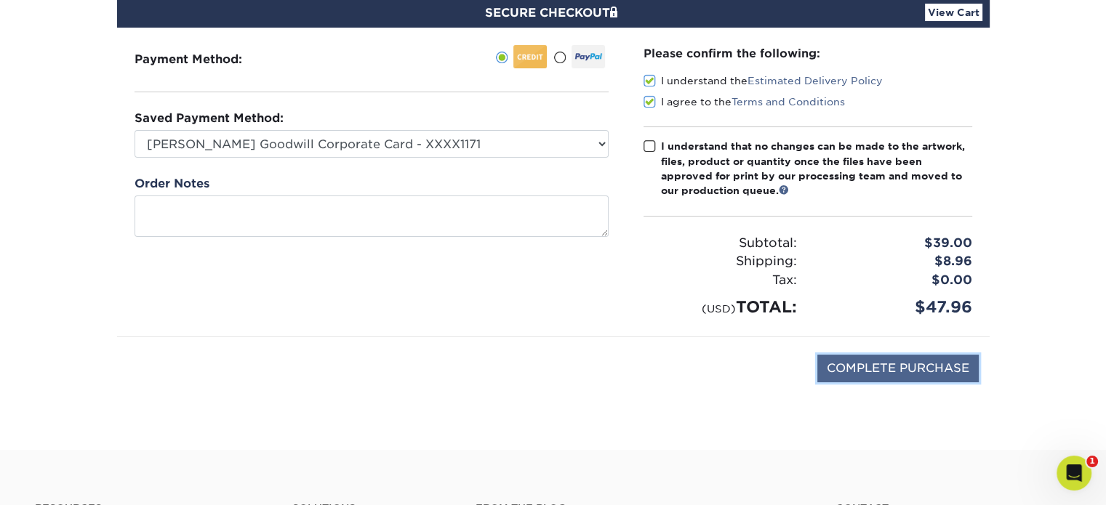
click at [859, 375] on input "COMPLETE PURCHASE" at bounding box center [897, 369] width 161 height 28
click at [640, 149] on div "Please confirm the following: I understand the Estimated Delivery Policy I agre…" at bounding box center [807, 182] width 363 height 309
click at [646, 146] on span at bounding box center [649, 147] width 12 height 14
click at [0, 0] on input "I understand that no changes can be made to the artwork, files, product or quan…" at bounding box center [0, 0] width 0 height 0
click at [851, 369] on input "COMPLETE PURCHASE" at bounding box center [897, 369] width 161 height 28
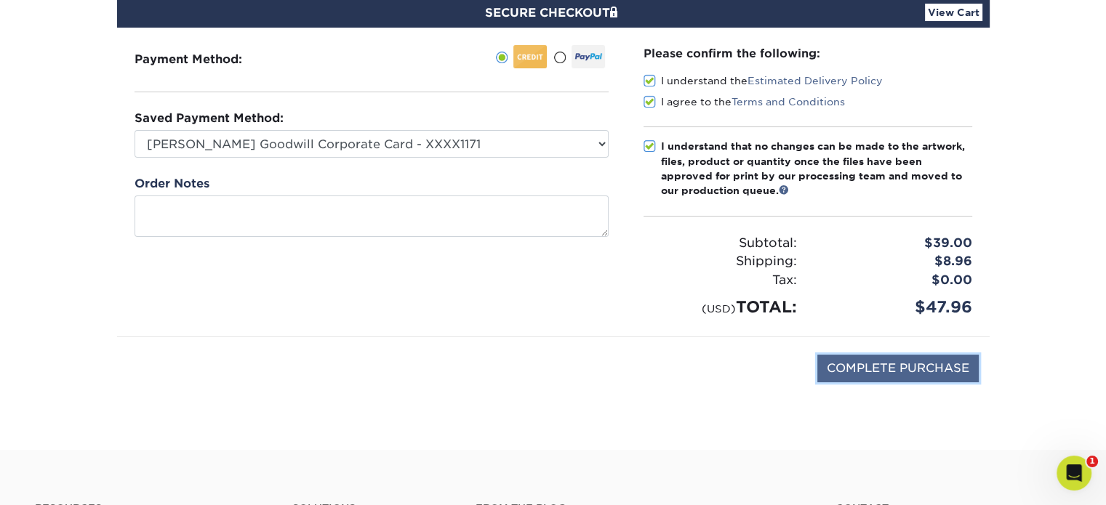
type input "PROCESSING, PLEASE WAIT..."
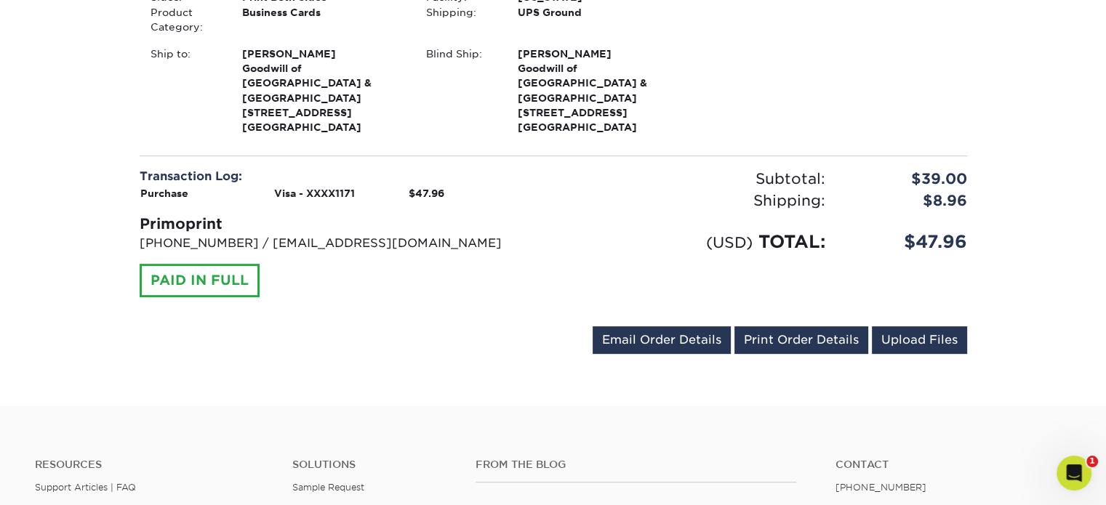
scroll to position [509, 0]
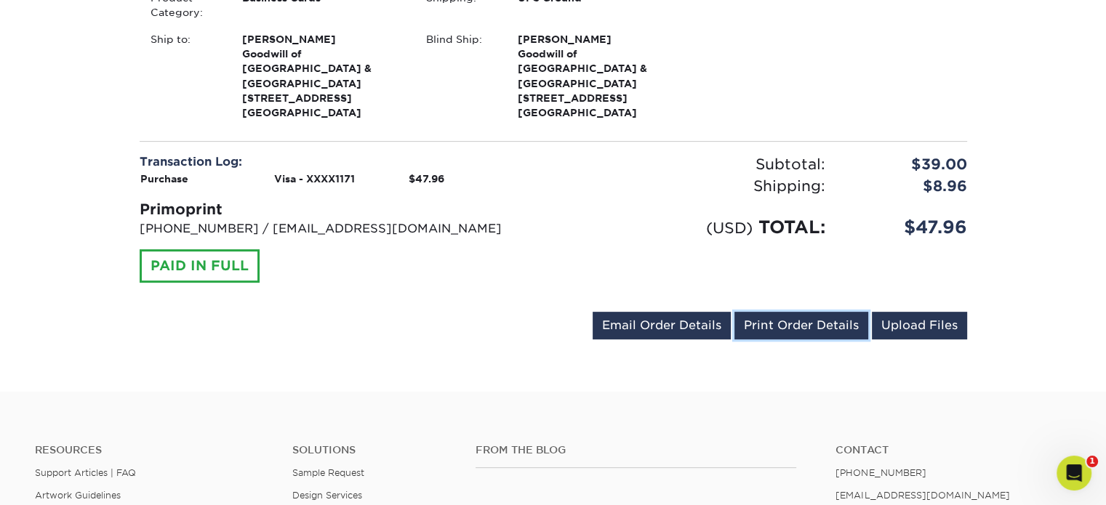
drag, startPoint x: 787, startPoint y: 305, endPoint x: 987, endPoint y: 297, distance: 200.8
click at [785, 312] on link "Print Order Details" at bounding box center [801, 326] width 134 height 28
